Goal: Obtain resource: Download file/media

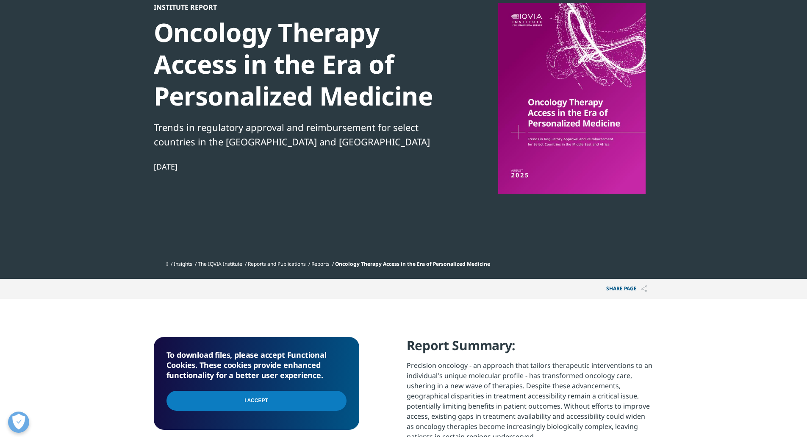
scroll to position [127, 0]
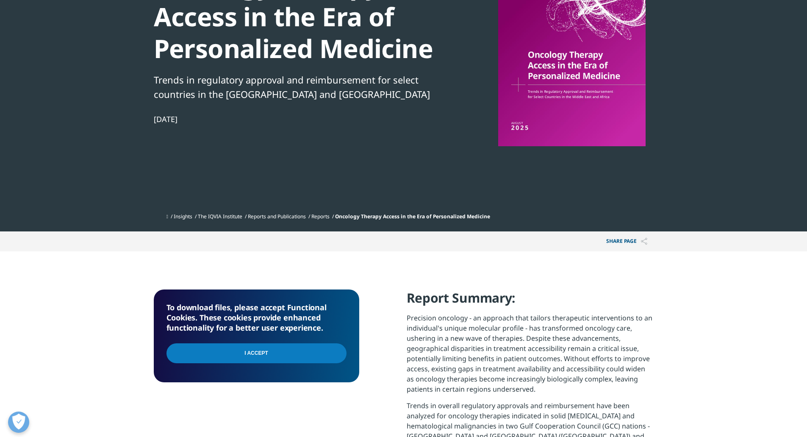
click at [313, 348] on input "I Accept" at bounding box center [256, 353] width 180 height 20
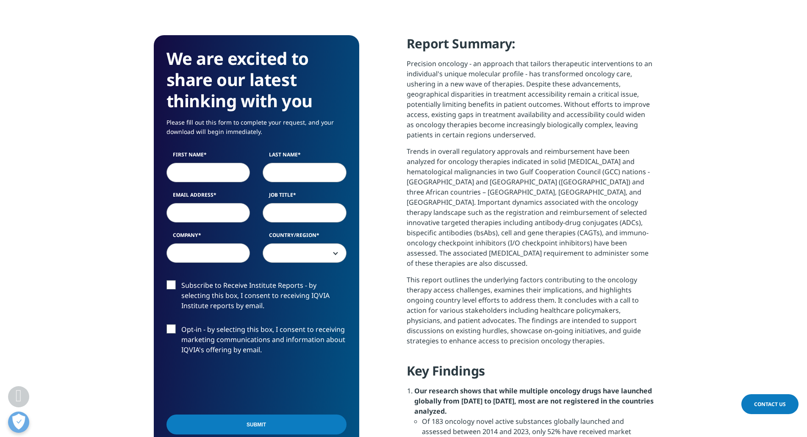
scroll to position [423, 0]
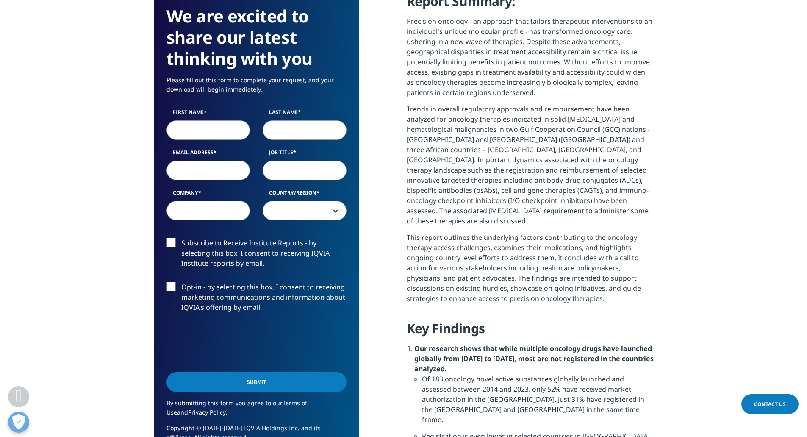
click at [218, 129] on input "First Name" at bounding box center [208, 129] width 84 height 19
type input "[PERSON_NAME]"
type input "[PERSON_NAME][EMAIL_ADDRESS][PERSON_NAME][PERSON_NAME][DOMAIN_NAME]"
type input "Roche"
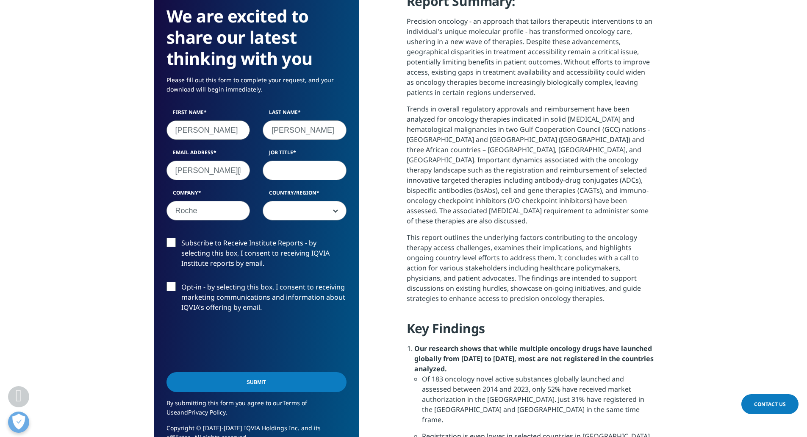
select select "[GEOGRAPHIC_DATA]"
click at [281, 171] on input "Job Title" at bounding box center [305, 169] width 84 height 19
type input "IPM"
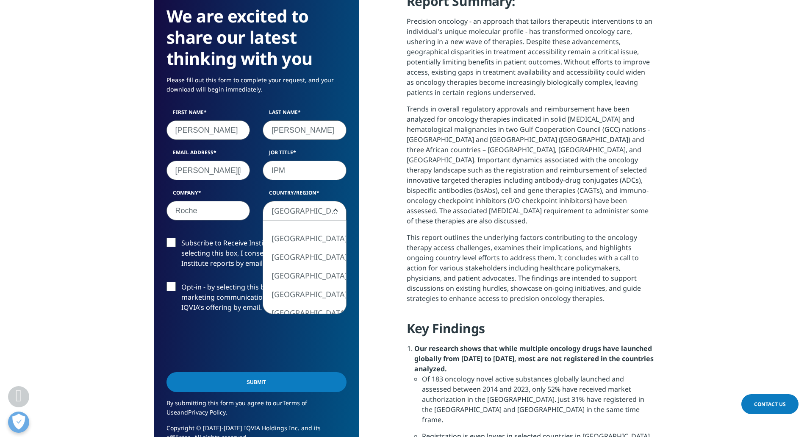
click at [312, 216] on span "[GEOGRAPHIC_DATA]" at bounding box center [304, 210] width 83 height 19
select select "[GEOGRAPHIC_DATA]"
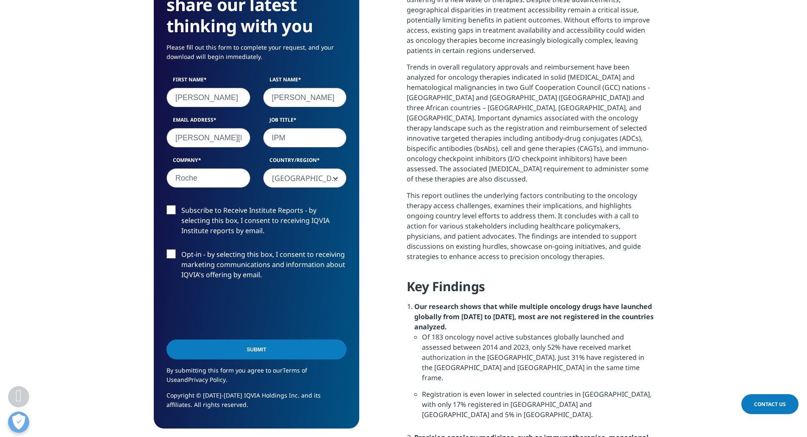
scroll to position [466, 0]
click at [243, 348] on input "Submit" at bounding box center [256, 349] width 180 height 20
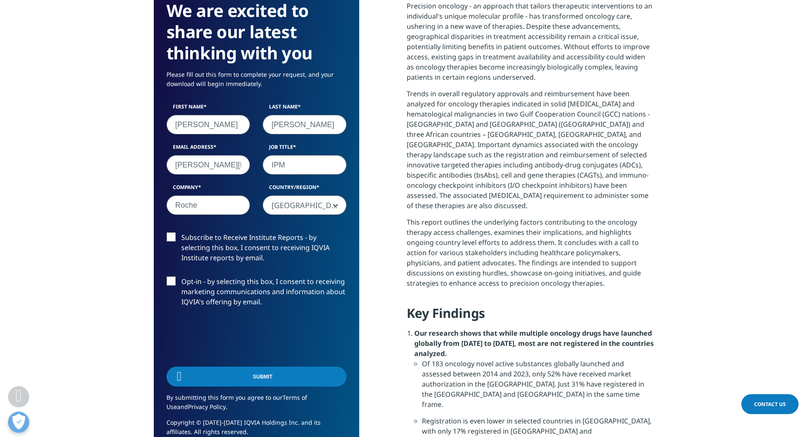
scroll to position [63, 205]
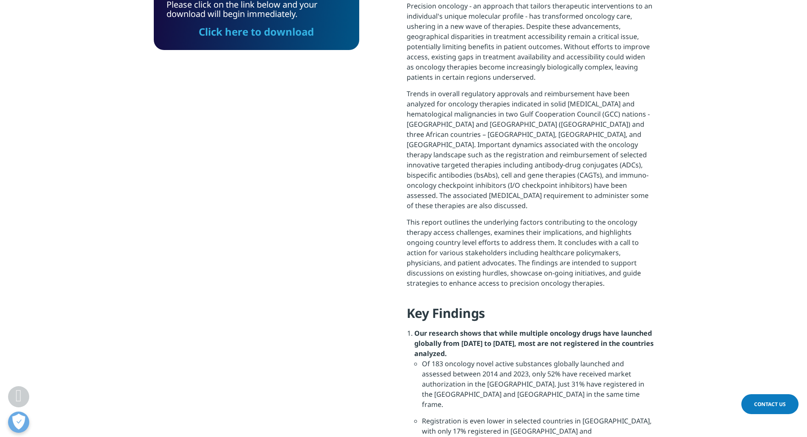
drag, startPoint x: 265, startPoint y: 33, endPoint x: 287, endPoint y: 124, distance: 93.6
click at [265, 33] on link "Click here to download" at bounding box center [256, 32] width 115 height 14
